Goal: Task Accomplishment & Management: Manage account settings

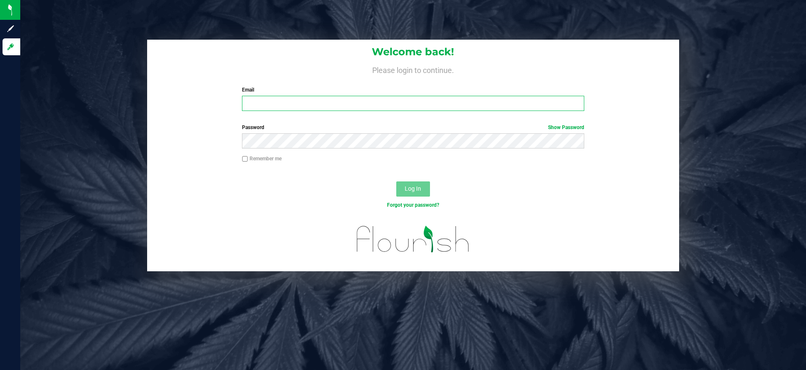
type input "[EMAIL_ADDRESS][PERSON_NAME][DOMAIN_NAME]"
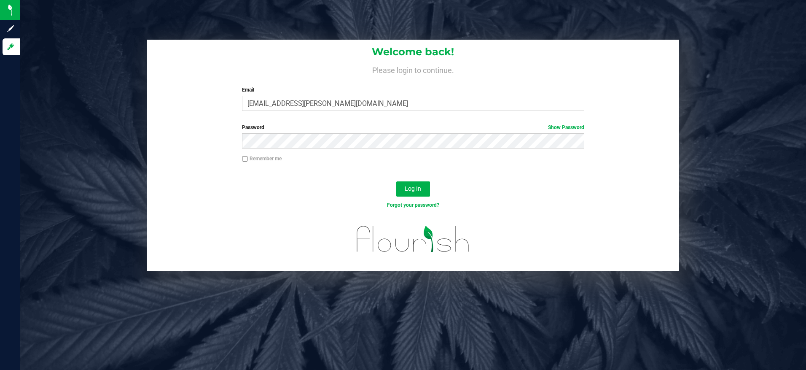
click at [249, 163] on div "Remember me" at bounding box center [413, 160] width 355 height 10
click at [242, 157] on input "Remember me" at bounding box center [245, 159] width 6 height 6
checkbox input "true"
click at [409, 185] on span "Log In" at bounding box center [413, 188] width 16 height 7
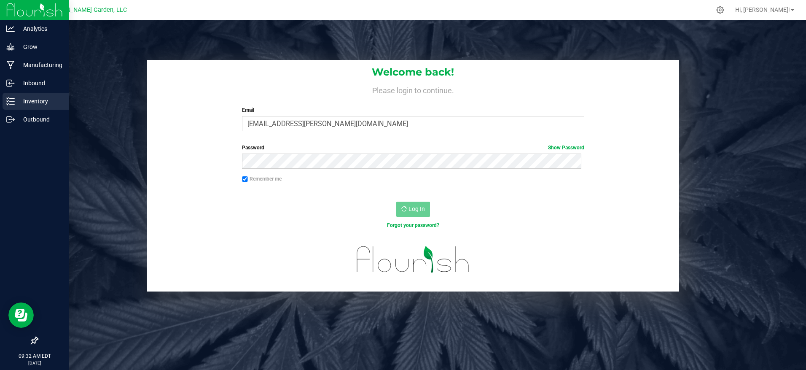
click at [40, 99] on p "Inventory" at bounding box center [40, 101] width 51 height 10
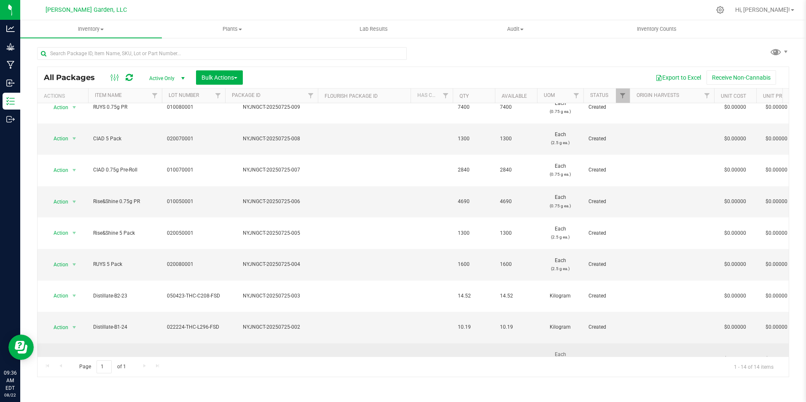
scroll to position [12, 0]
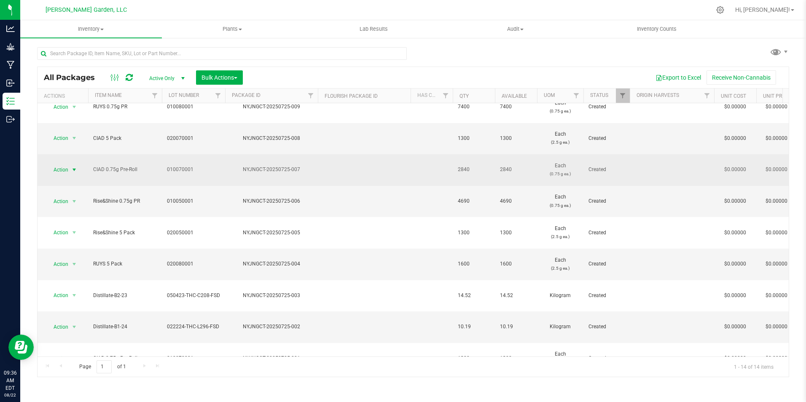
click at [64, 164] on span "Action" at bounding box center [57, 170] width 23 height 12
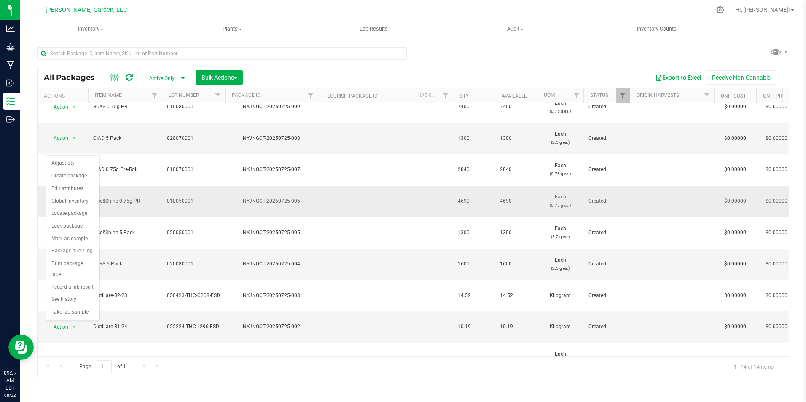
click at [343, 186] on td at bounding box center [364, 202] width 93 height 32
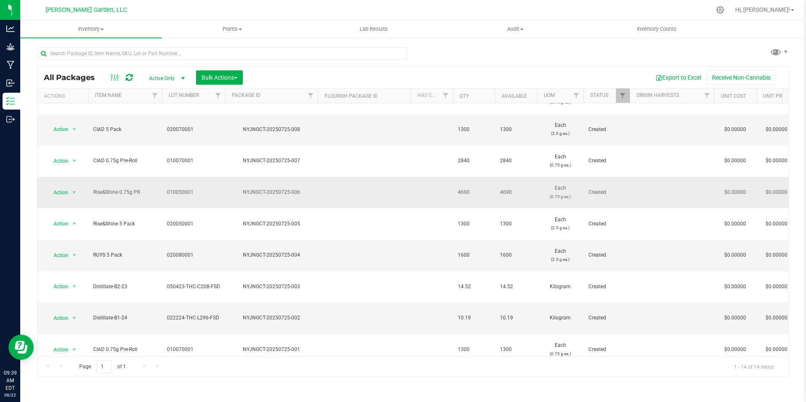
scroll to position [0, 0]
